Goal: Task Accomplishment & Management: Use online tool/utility

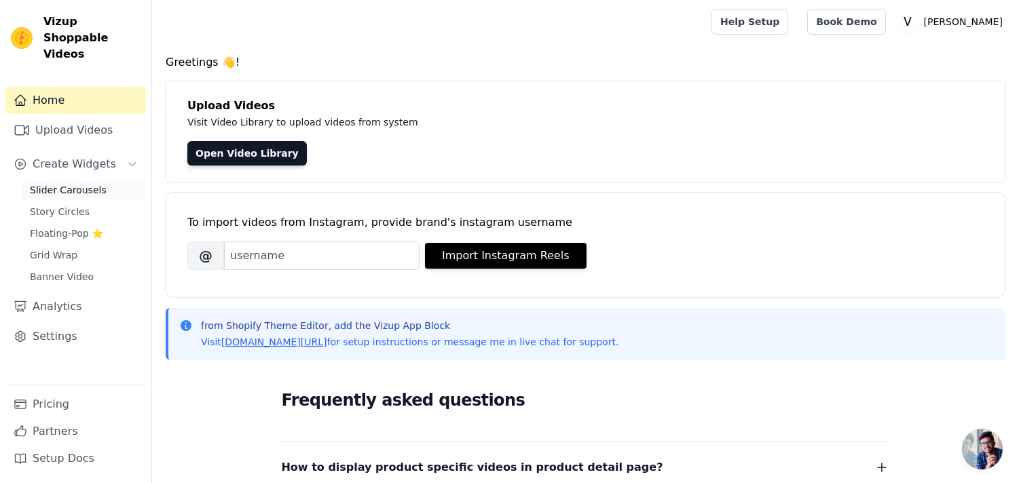
click at [100, 181] on link "Slider Carousels" at bounding box center [84, 190] width 124 height 19
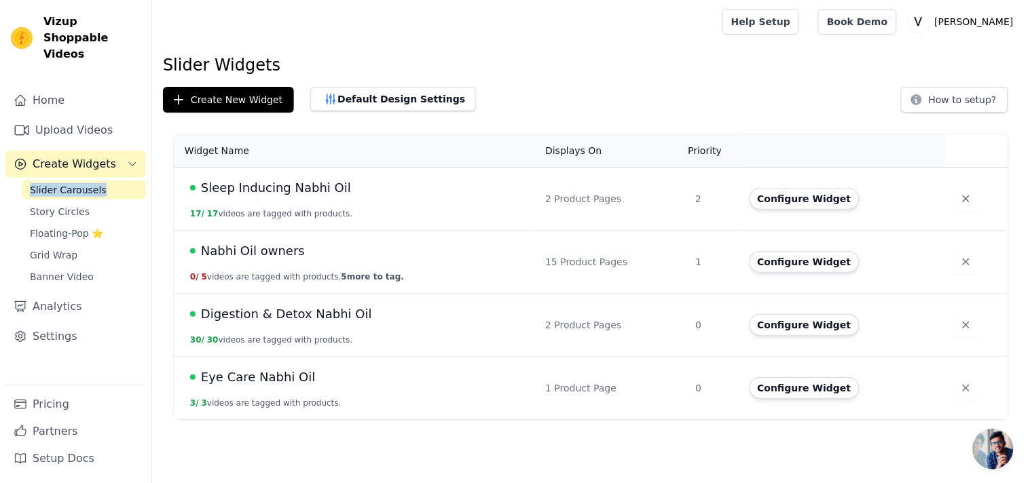
drag, startPoint x: 0, startPoint y: 176, endPoint x: 97, endPoint y: 176, distance: 97.1
click at [97, 176] on nav "Home Upload Videos Create Widgets Slider Carousels Story Circles Floating-Pop ⭐…" at bounding box center [75, 285] width 151 height 396
copy span "Slider Carousels"
click at [286, 253] on span "Nabhi Oil owners" at bounding box center [253, 251] width 104 height 19
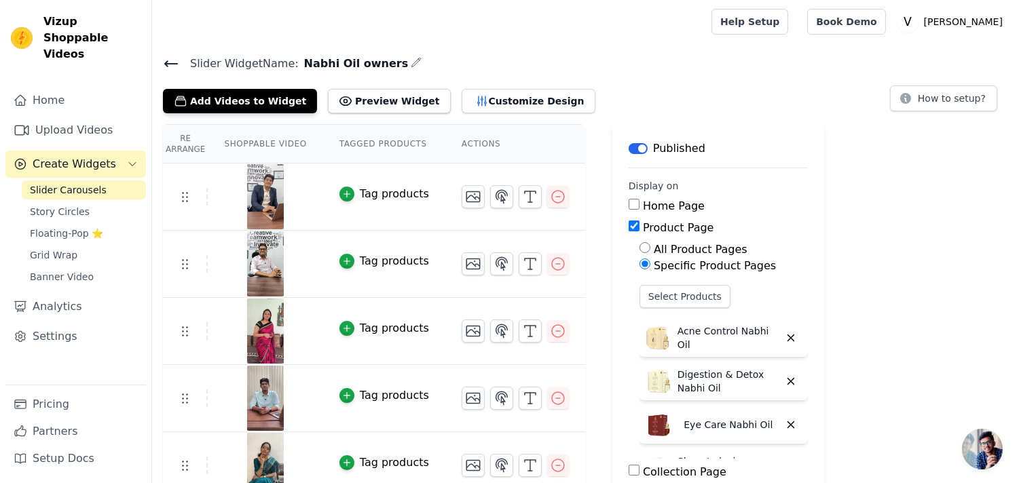
click at [411, 62] on icon "button" at bounding box center [416, 62] width 11 height 11
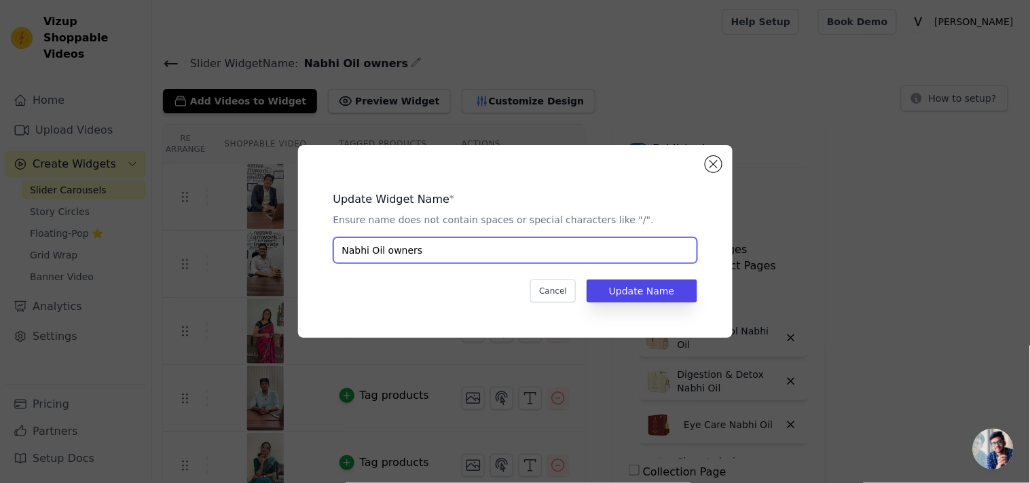
click at [432, 260] on input "Nabhi Oil owners" at bounding box center [515, 251] width 364 height 26
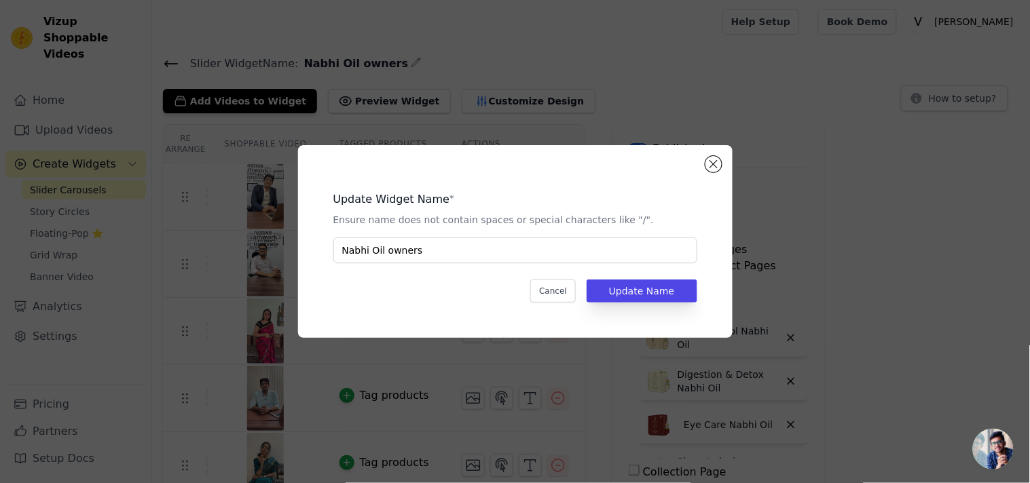
click at [801, 179] on div "Update Widget Name * Ensure name does not contain spaces or special characters …" at bounding box center [515, 242] width 986 height 236
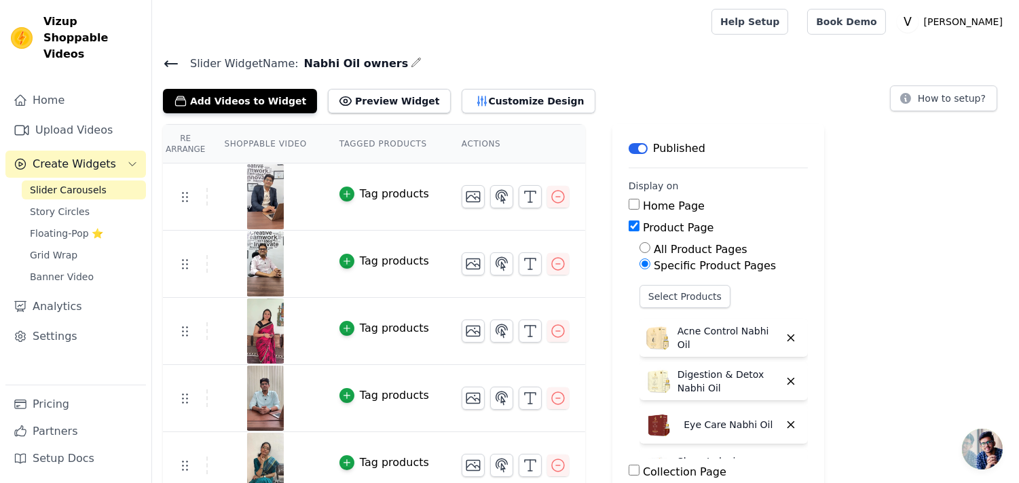
click at [168, 62] on icon at bounding box center [171, 63] width 12 height 5
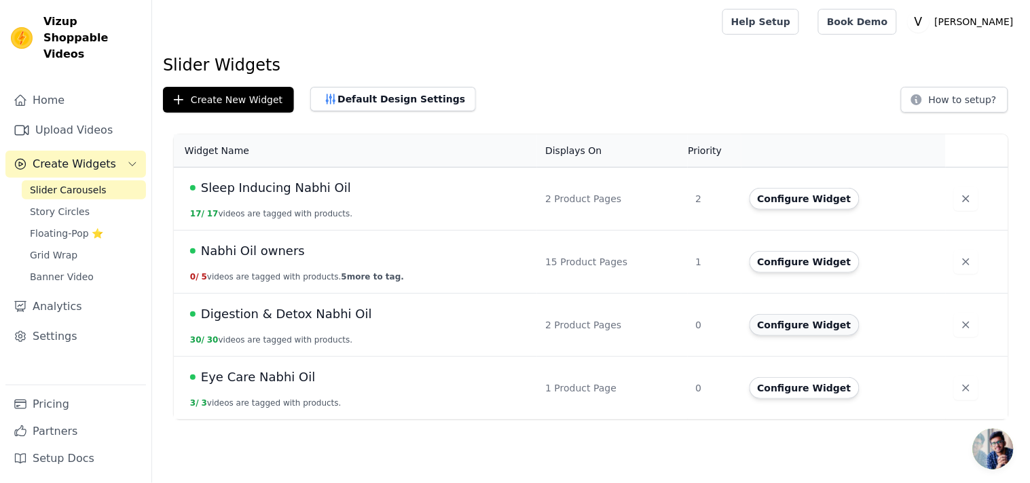
click at [781, 324] on button "Configure Widget" at bounding box center [804, 325] width 110 height 22
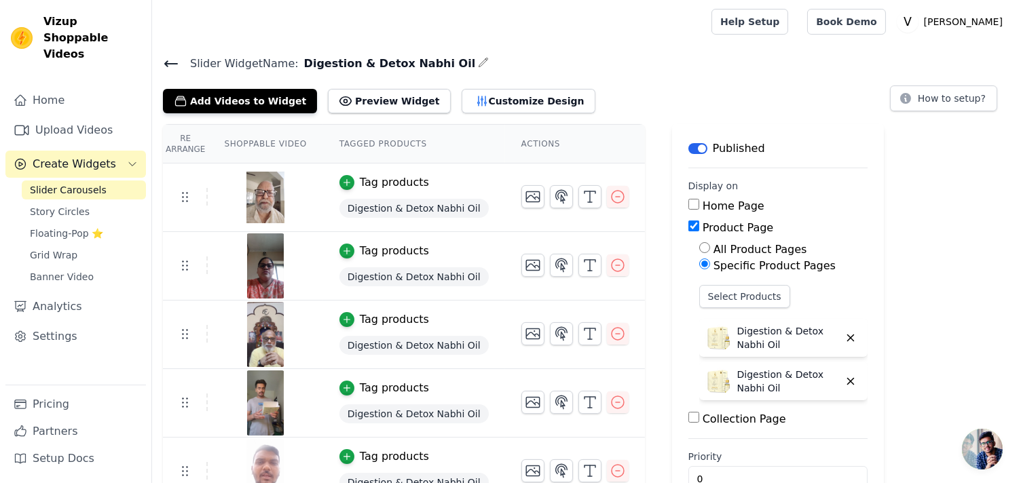
drag, startPoint x: 453, startPoint y: 58, endPoint x: 446, endPoint y: 62, distance: 7.9
click at [451, 58] on h4 "Slider Widget Name: Digestion & Detox Nabhi Oil" at bounding box center [585, 63] width 845 height 18
click at [478, 62] on icon "button" at bounding box center [483, 62] width 11 height 11
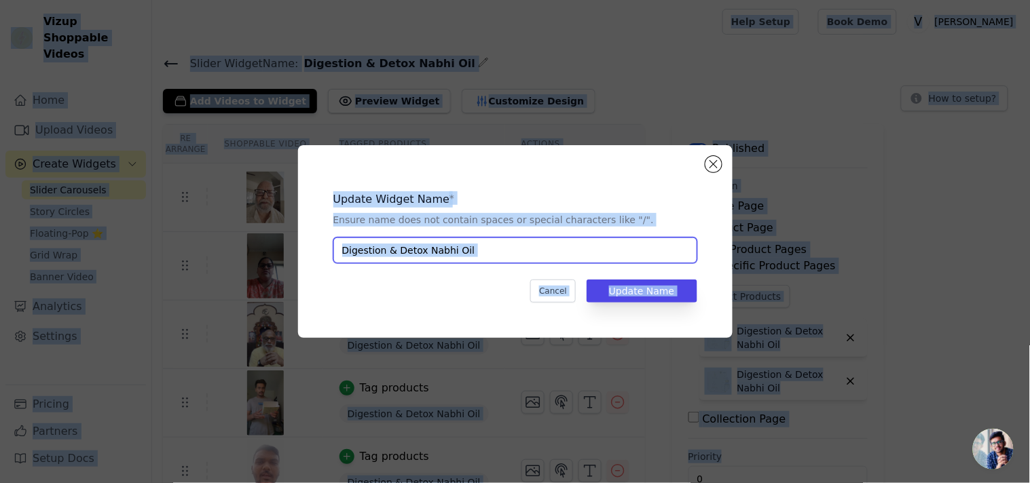
click at [498, 255] on input "Digestion & Detox Nabhi Oil" at bounding box center [515, 251] width 364 height 26
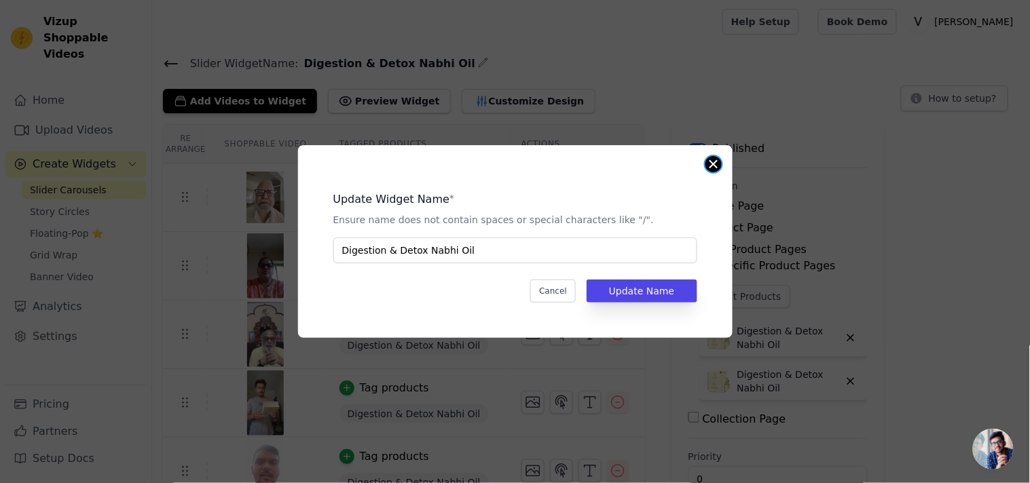
click at [709, 164] on button "Close modal" at bounding box center [713, 164] width 16 height 16
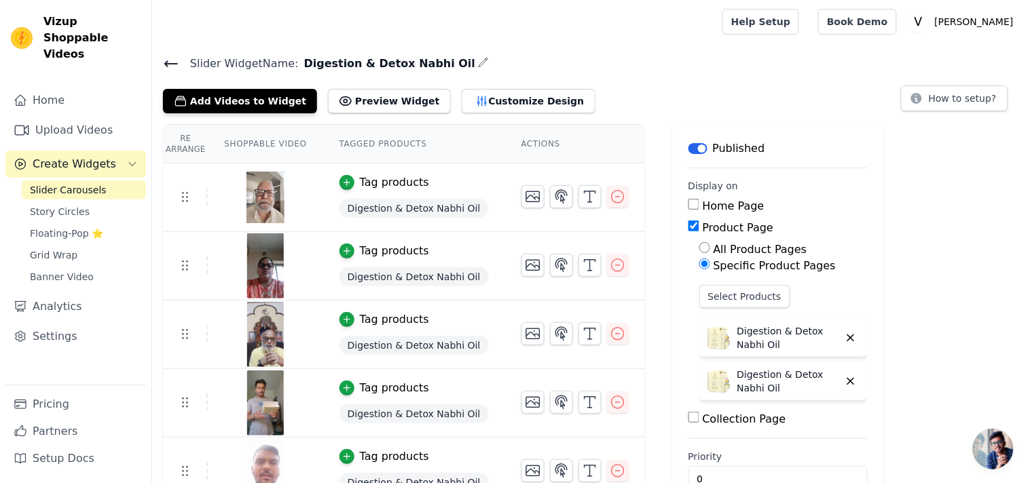
click at [174, 58] on icon at bounding box center [171, 64] width 16 height 16
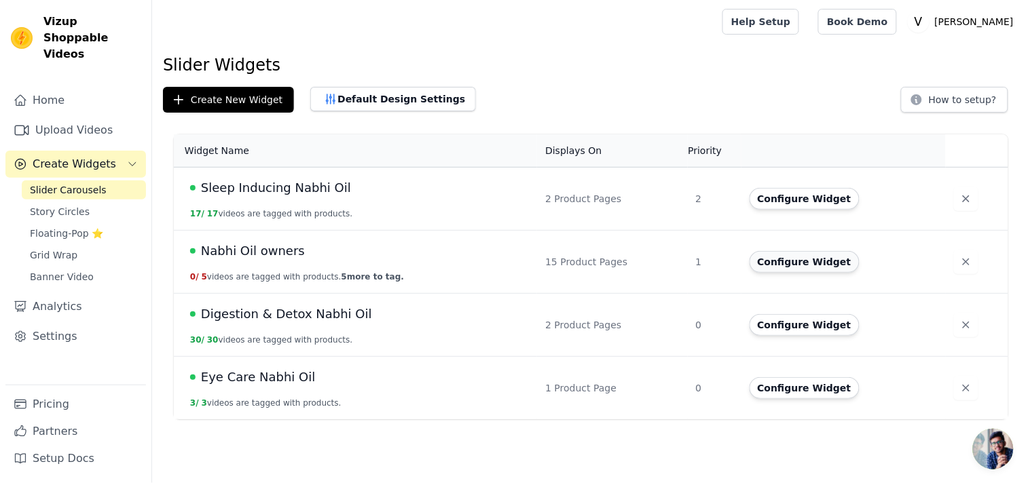
click at [813, 267] on button "Configure Widget" at bounding box center [804, 262] width 110 height 22
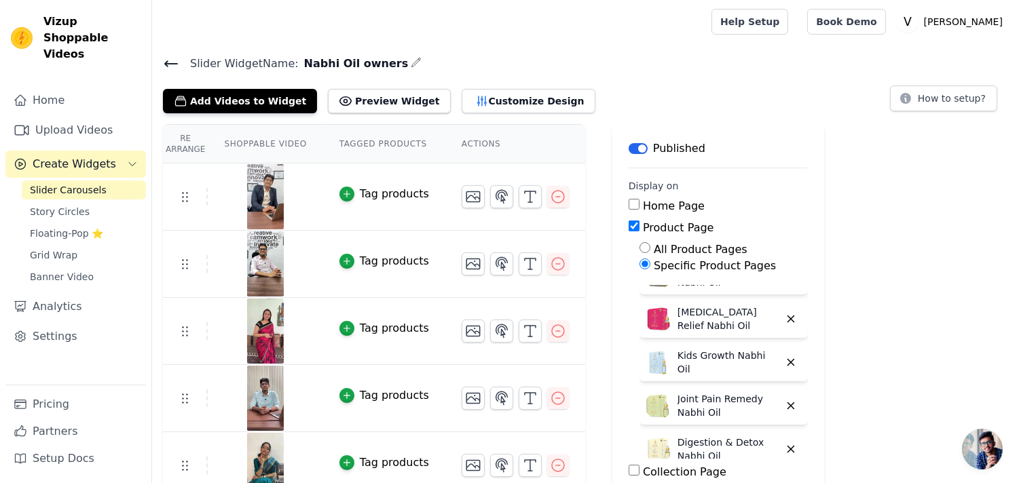
scroll to position [511, 0]
